Goal: Check status: Check status

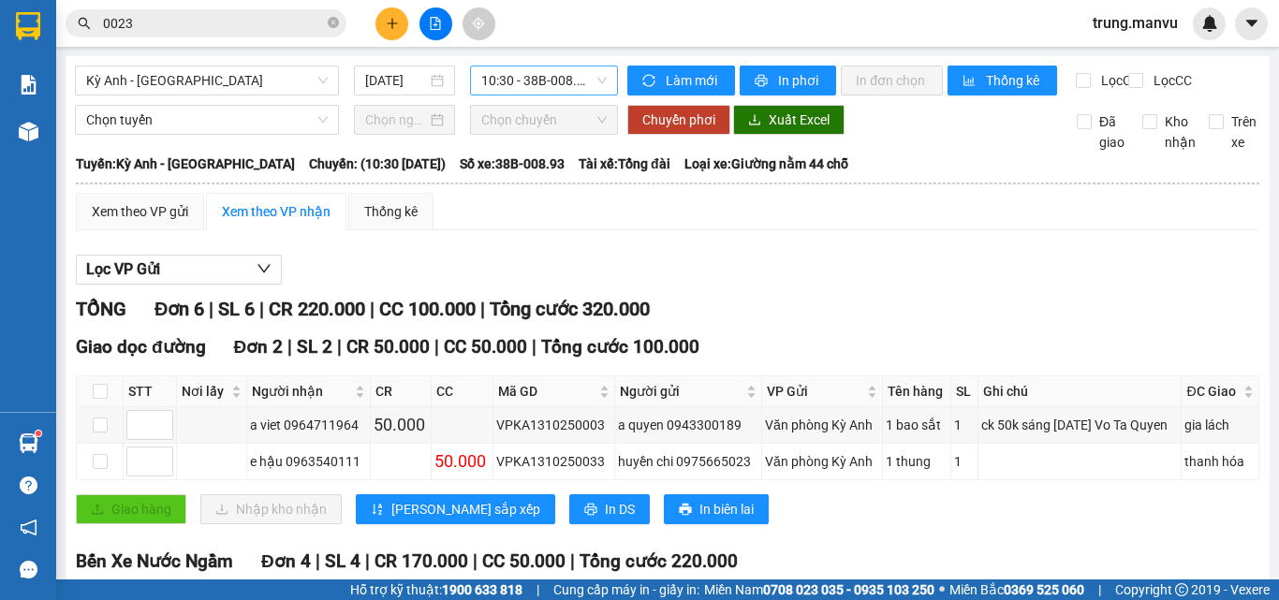
click at [529, 87] on span "10:30 - 38B-008.93" at bounding box center [543, 80] width 125 height 28
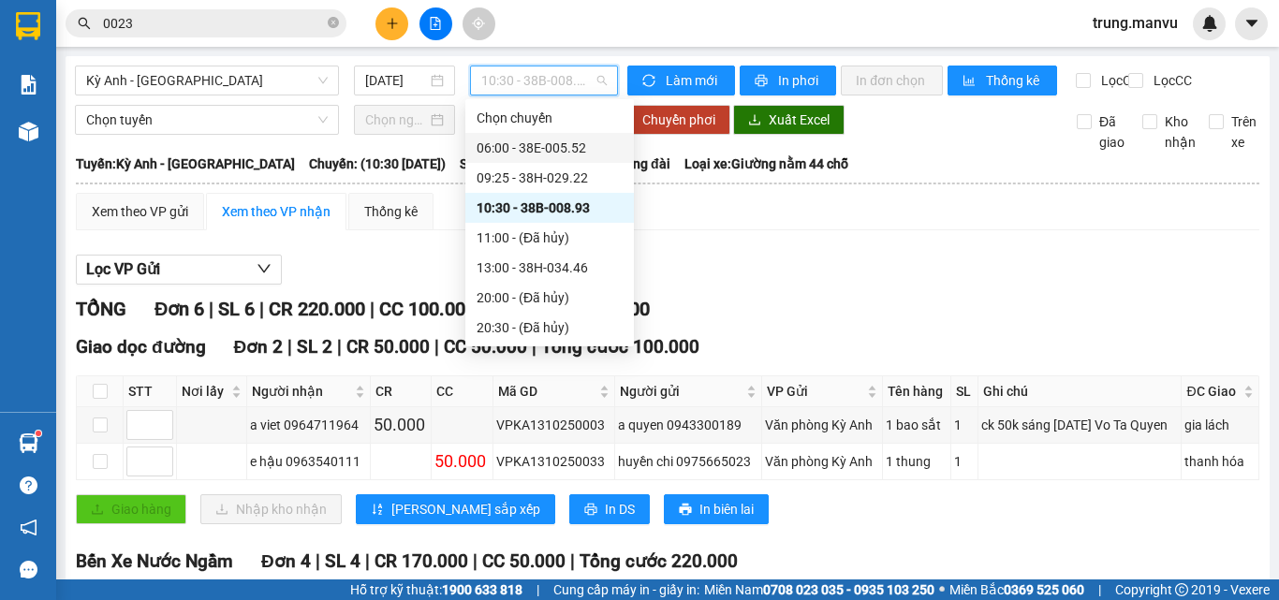
click at [534, 139] on div "06:00 - 38E-005.52" at bounding box center [549, 148] width 146 height 21
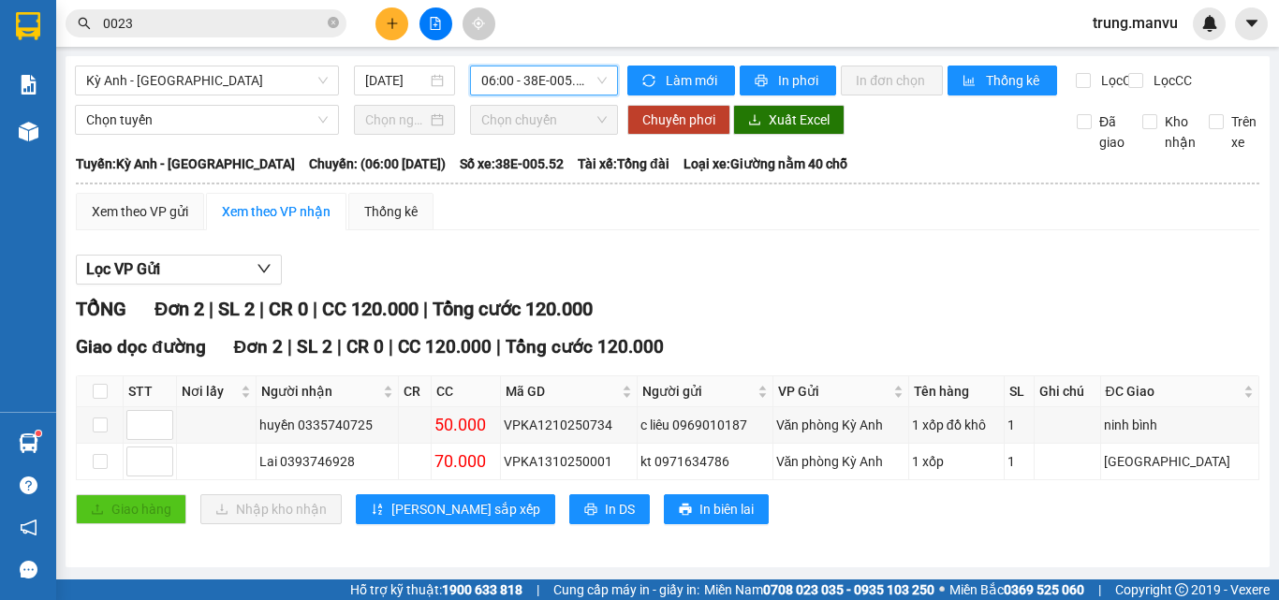
scroll to position [13, 0]
click at [569, 66] on span "06:00 - 38E-005.52" at bounding box center [543, 80] width 125 height 28
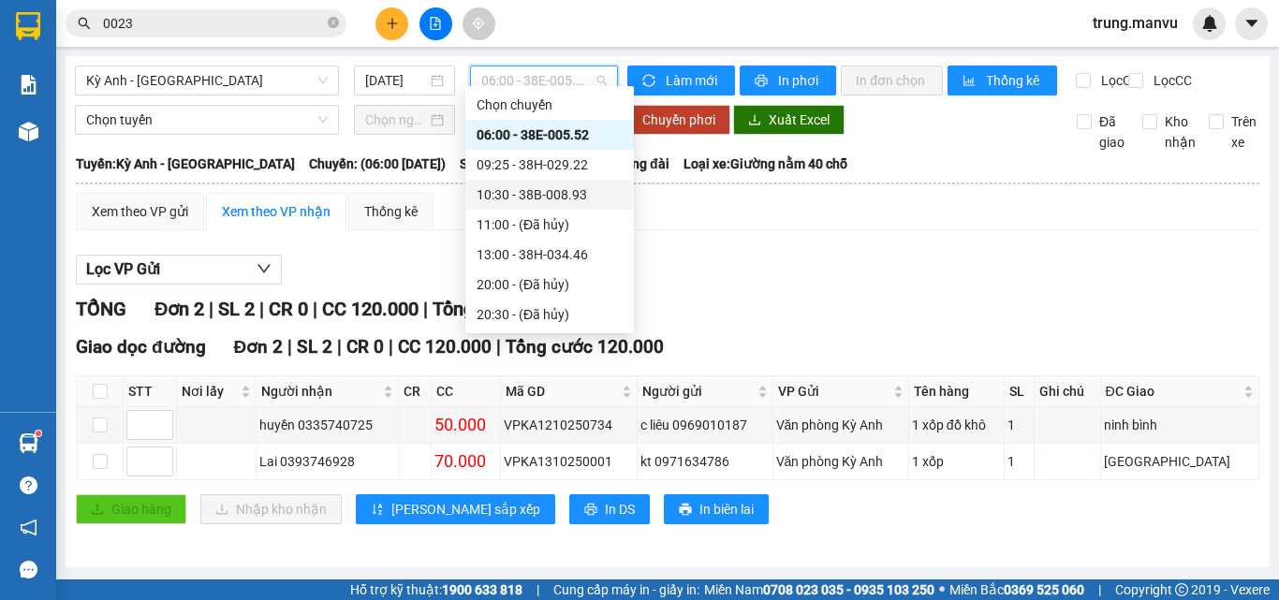
click at [566, 189] on div "10:30 - 38B-008.93" at bounding box center [549, 194] width 146 height 21
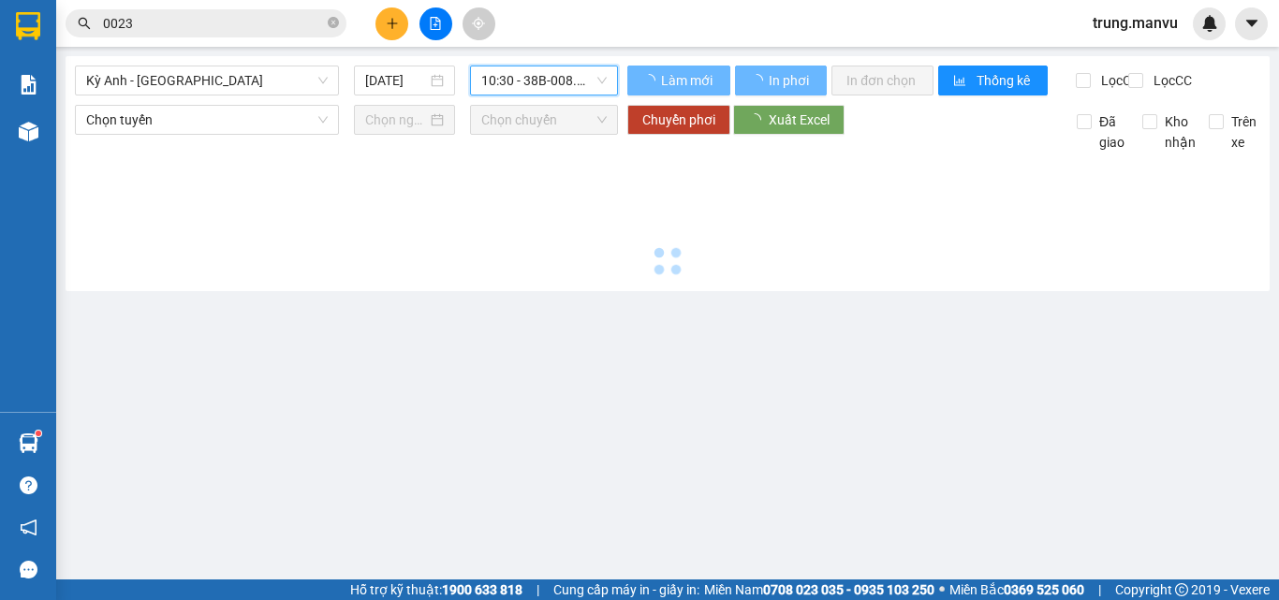
scroll to position [0, 0]
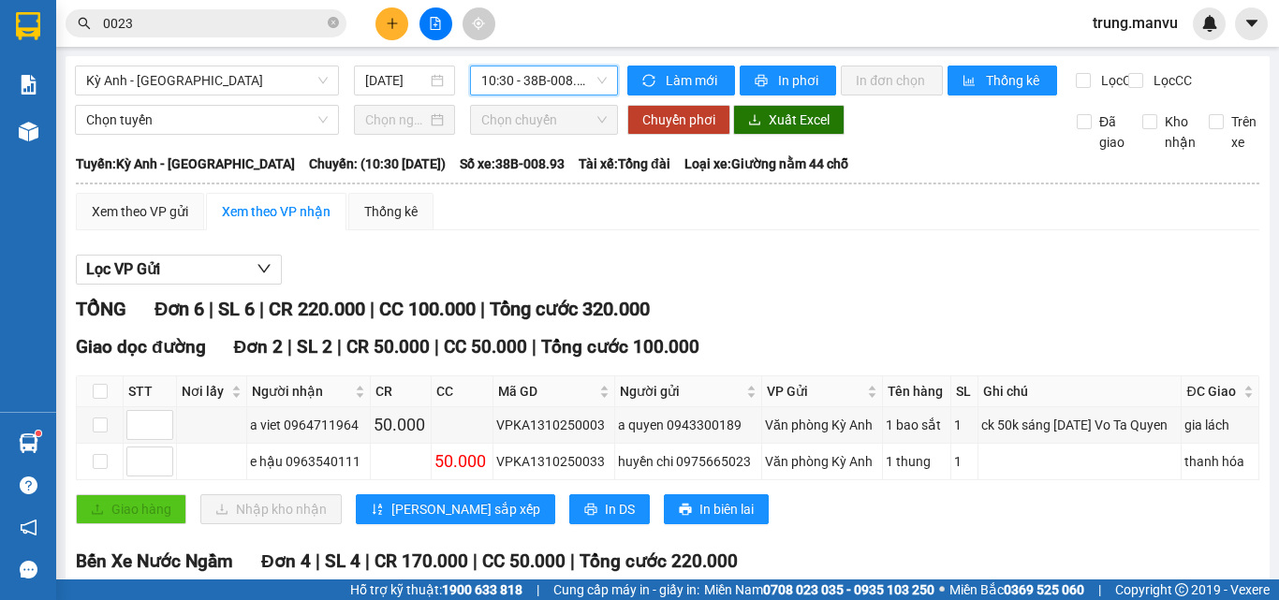
scroll to position [332, 0]
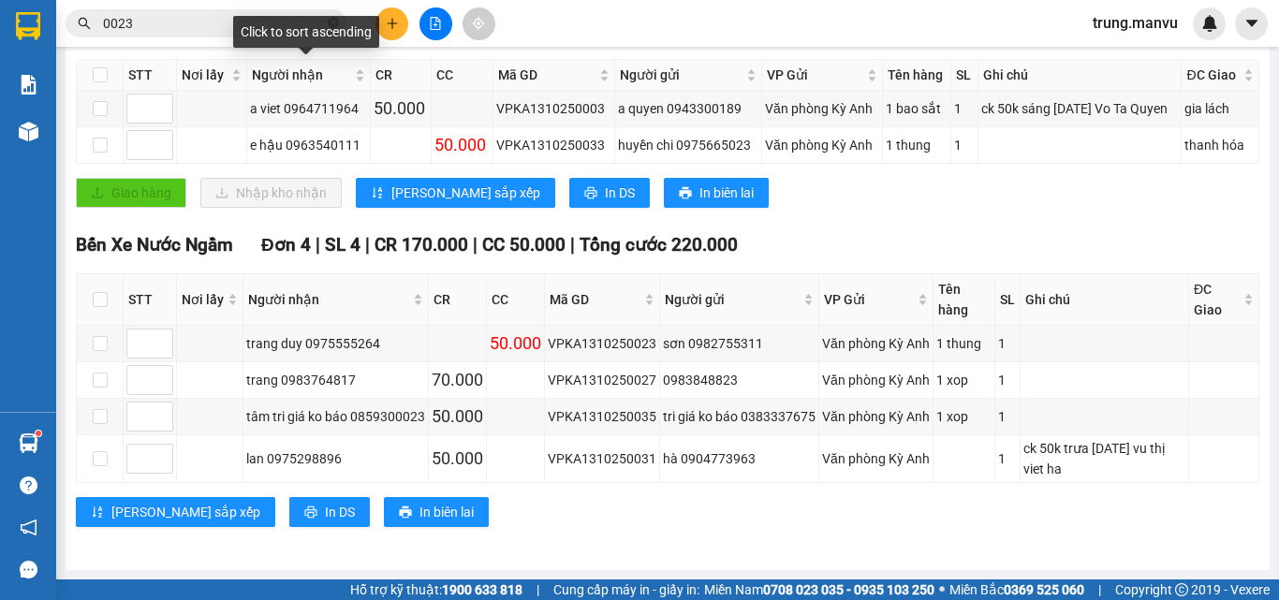
click at [258, 36] on div "Click to sort ascending" at bounding box center [306, 32] width 146 height 32
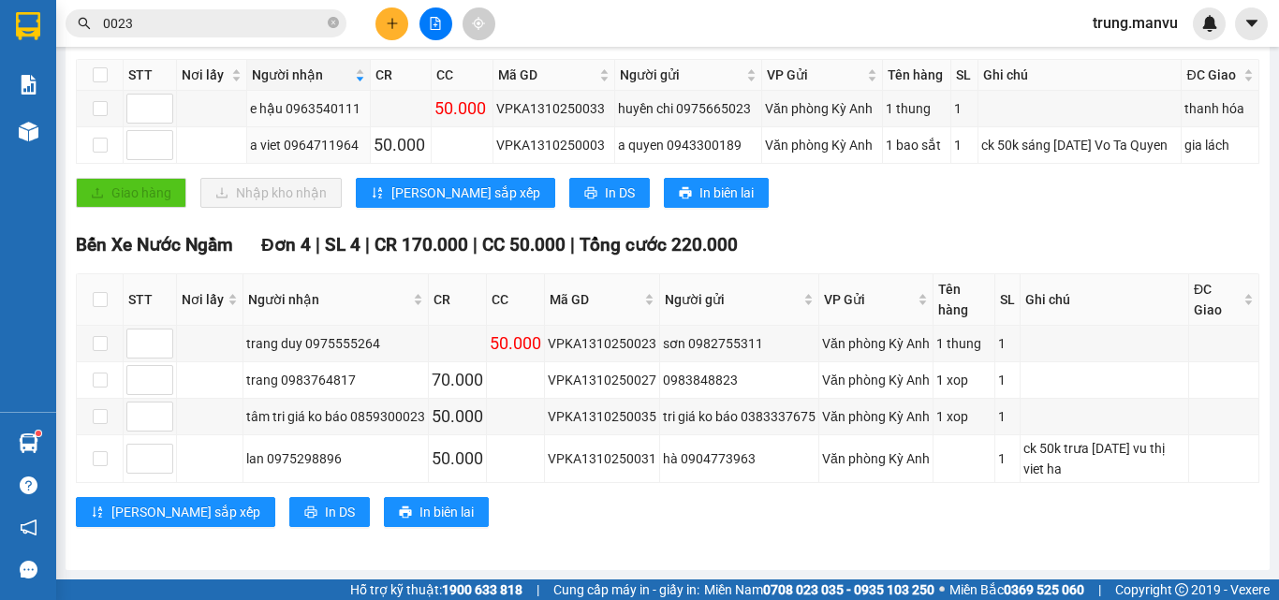
click at [191, 16] on input "0023" at bounding box center [213, 23] width 221 height 21
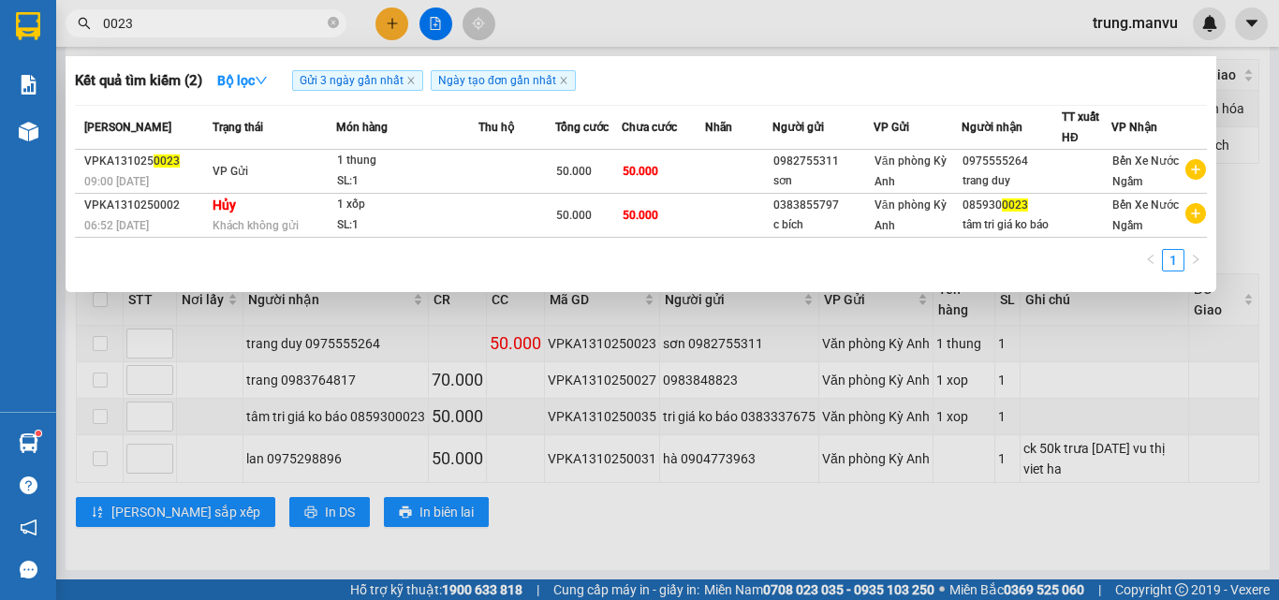
click at [191, 16] on input "0023" at bounding box center [213, 23] width 221 height 21
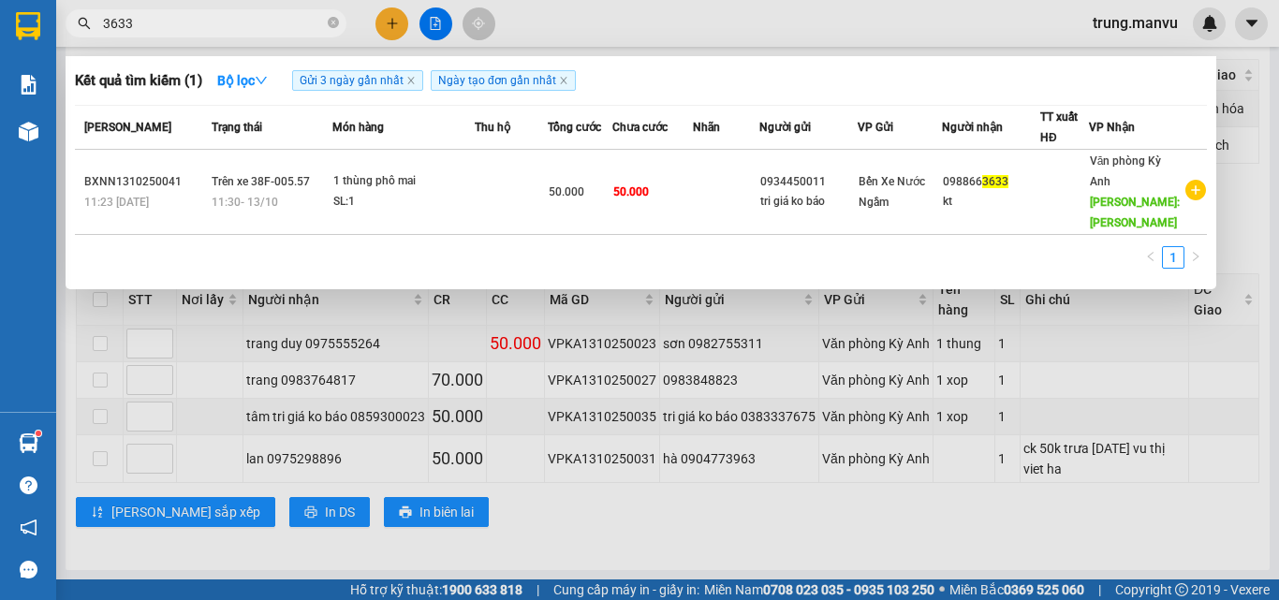
type input "3633"
click at [555, 519] on div at bounding box center [639, 300] width 1279 height 600
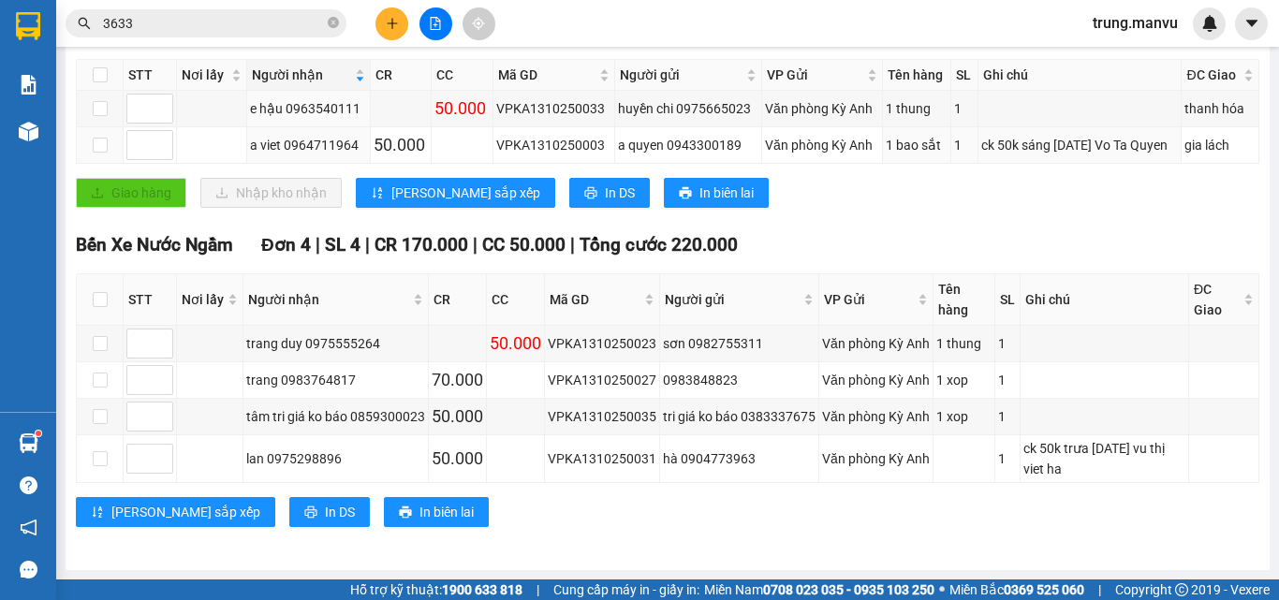
scroll to position [0, 0]
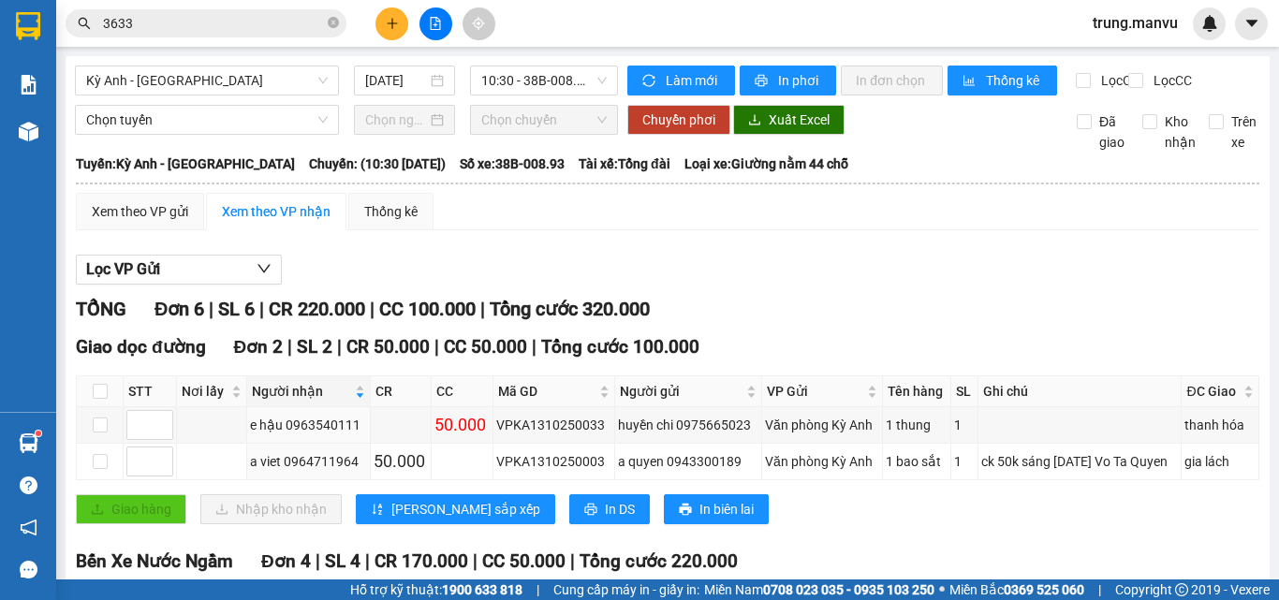
click at [211, 35] on span "3633" at bounding box center [206, 23] width 281 height 28
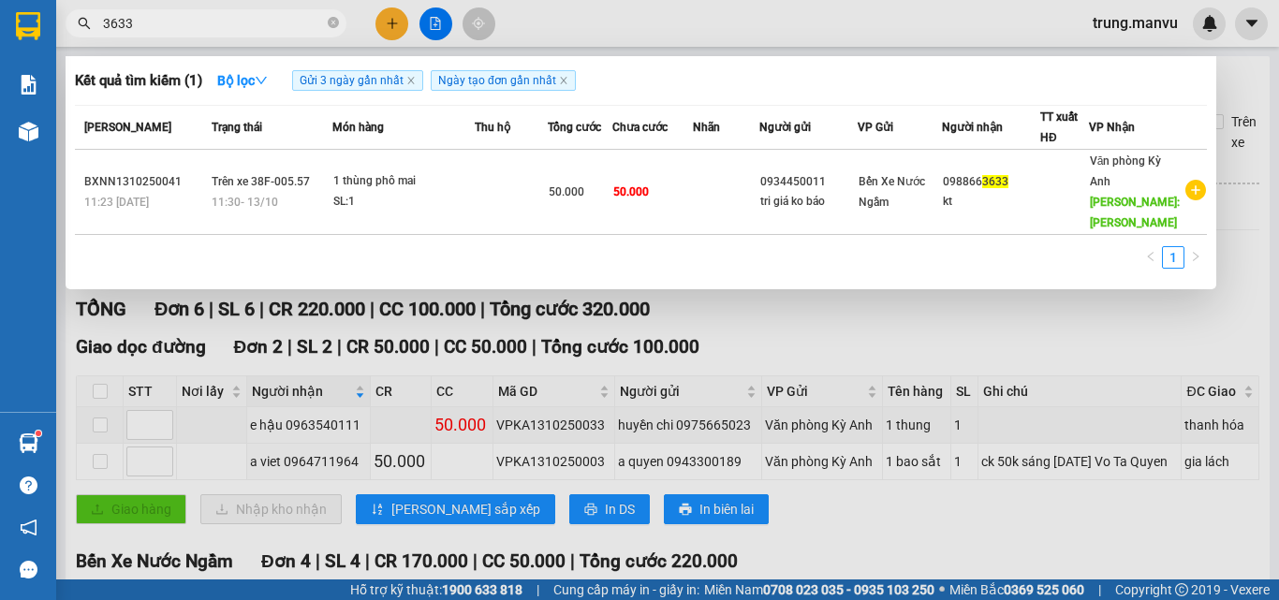
click at [211, 35] on span "3633" at bounding box center [206, 23] width 281 height 28
click at [749, 349] on div at bounding box center [639, 300] width 1279 height 600
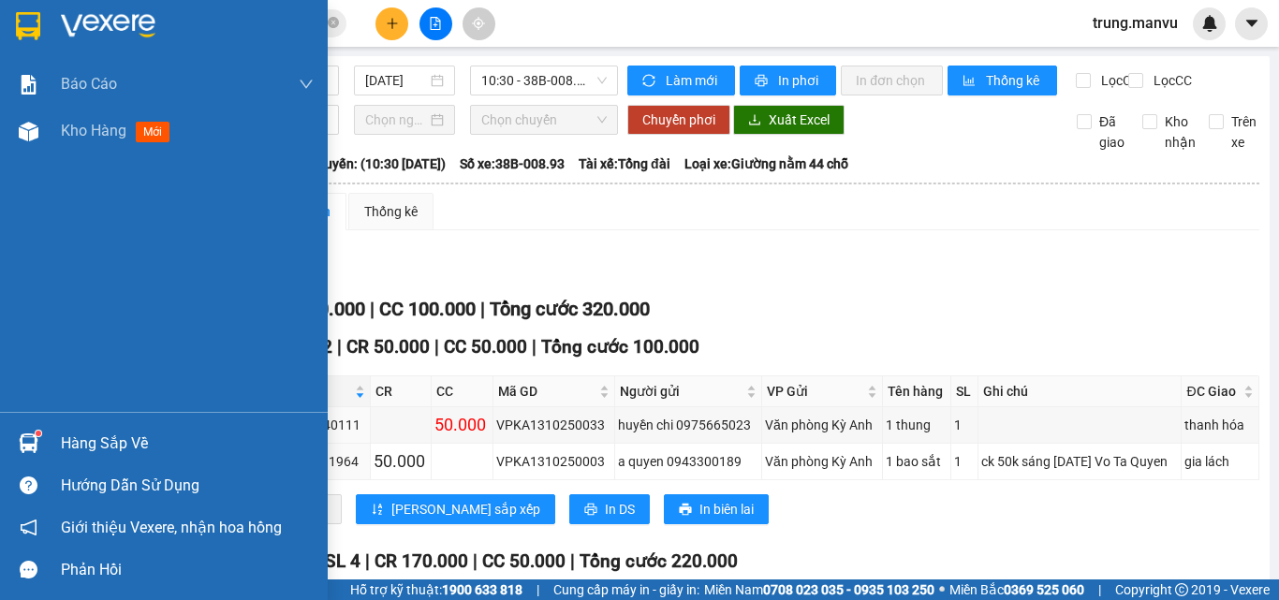
click at [23, 29] on img at bounding box center [28, 26] width 24 height 28
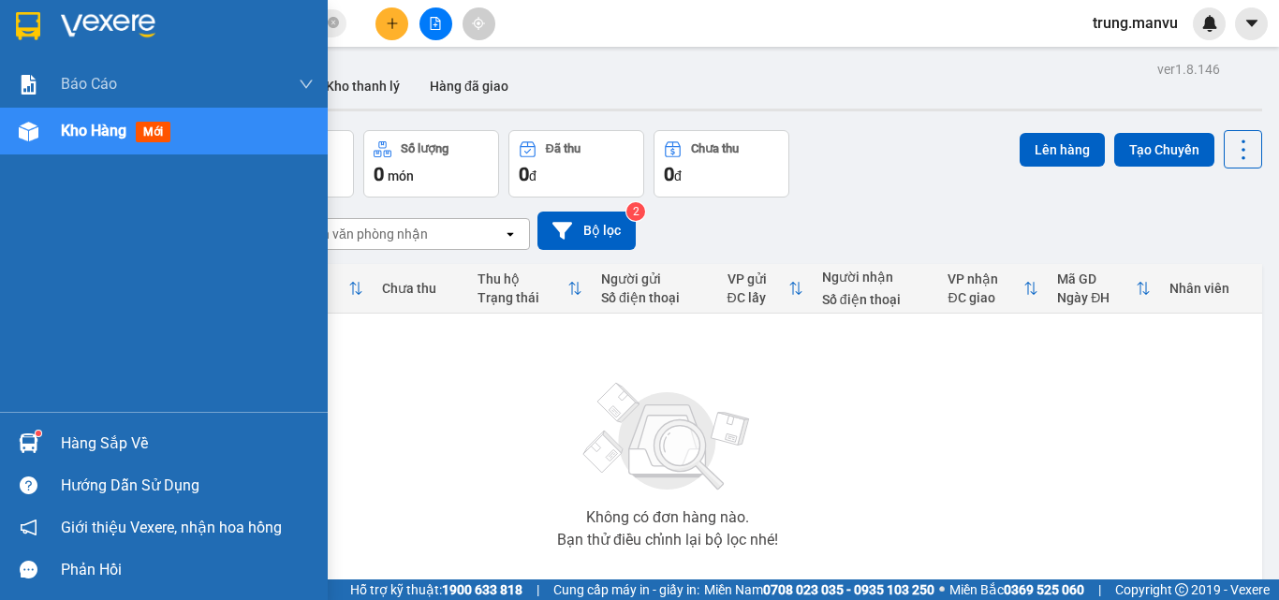
click at [43, 21] on div at bounding box center [28, 25] width 33 height 33
